Goal: Download file/media

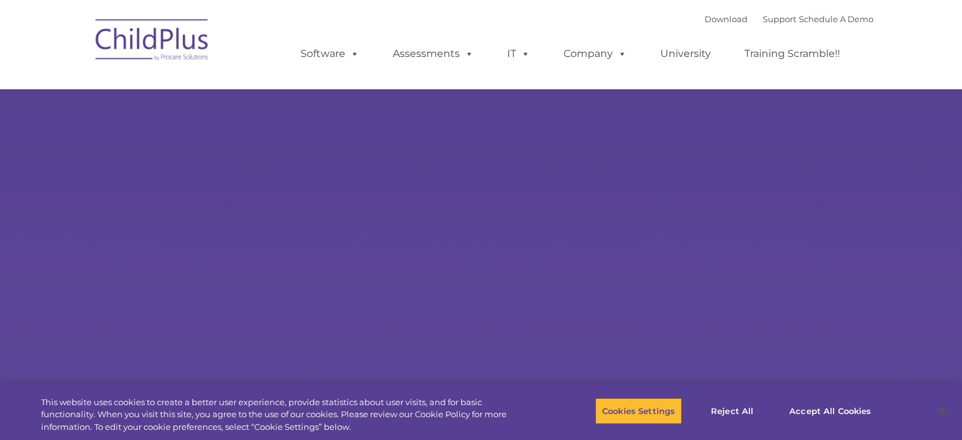
select select "MEDIUM"
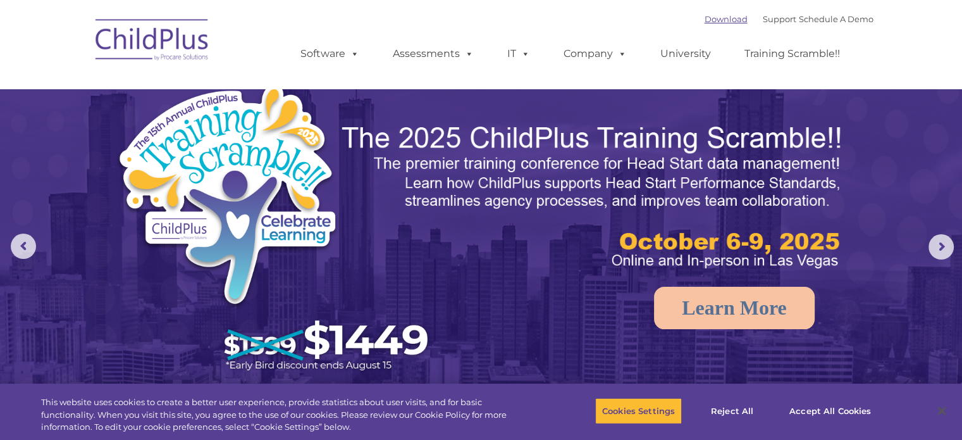
click at [713, 16] on link "Download" at bounding box center [726, 19] width 43 height 10
click at [705, 20] on link "Download" at bounding box center [726, 19] width 43 height 10
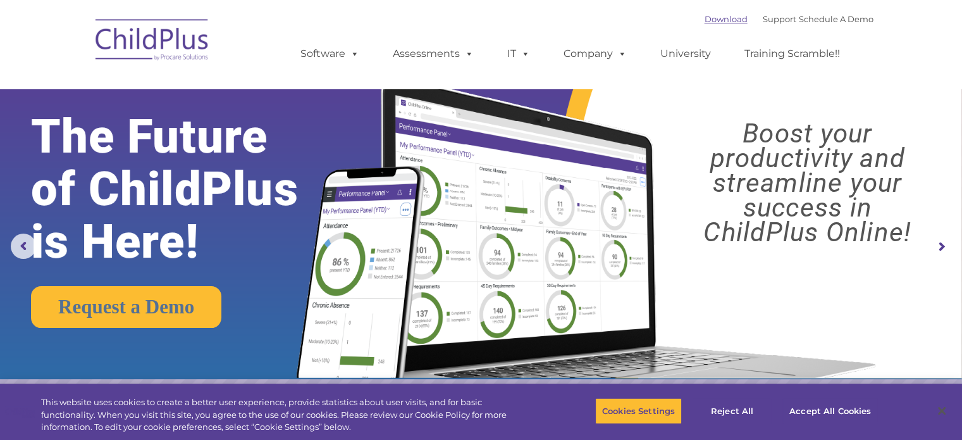
click at [705, 20] on link "Download" at bounding box center [726, 19] width 43 height 10
click at [705, 17] on link "Download" at bounding box center [726, 19] width 43 height 10
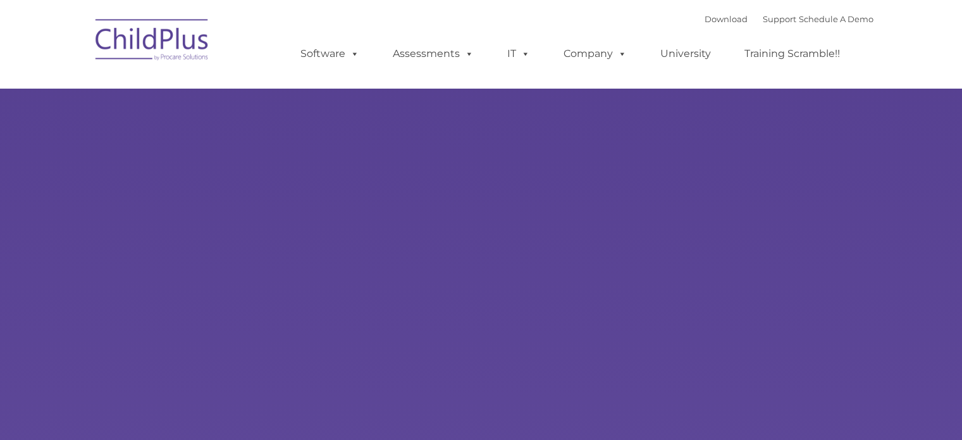
type input ""
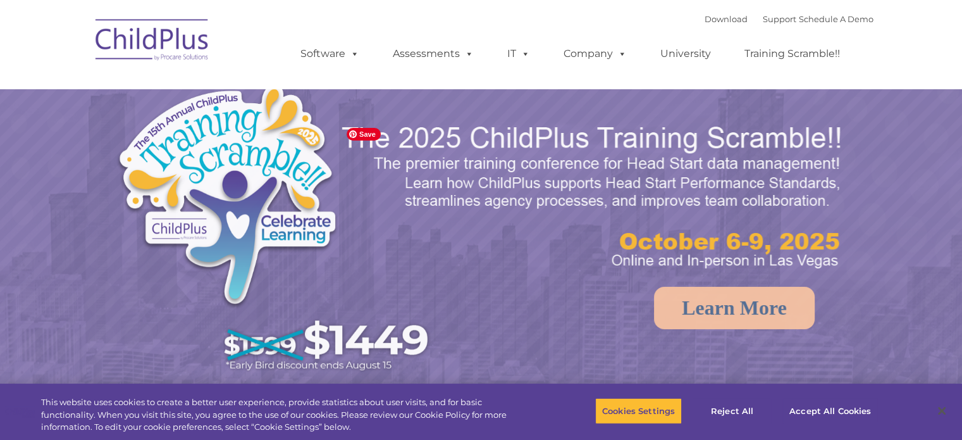
select select "MEDIUM"
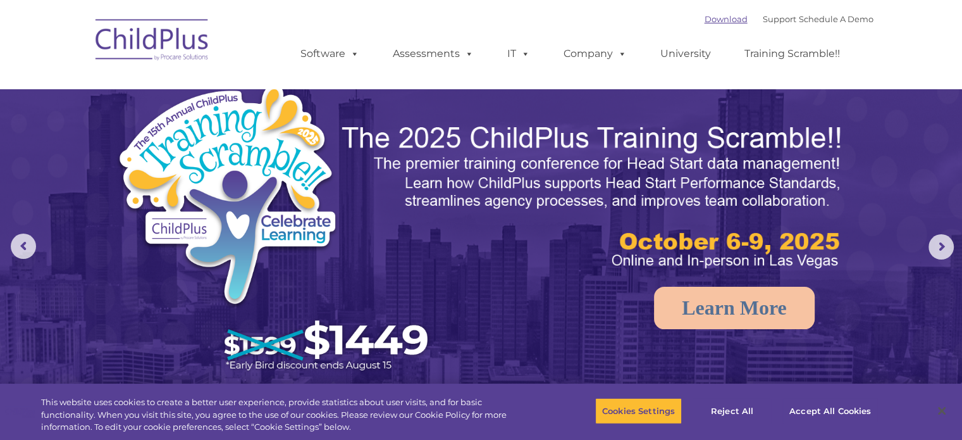
click at [705, 17] on link "Download" at bounding box center [726, 19] width 43 height 10
click at [705, 18] on link "Download" at bounding box center [726, 19] width 43 height 10
